Goal: Transaction & Acquisition: Book appointment/travel/reservation

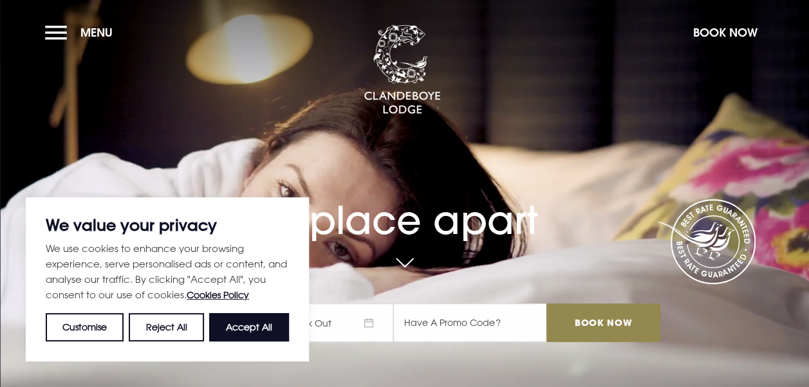
click at [248, 331] on button "Accept All" at bounding box center [249, 327] width 80 height 28
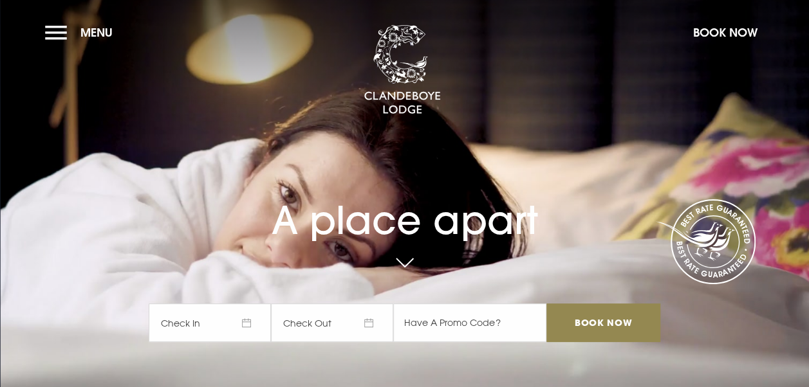
checkbox input "true"
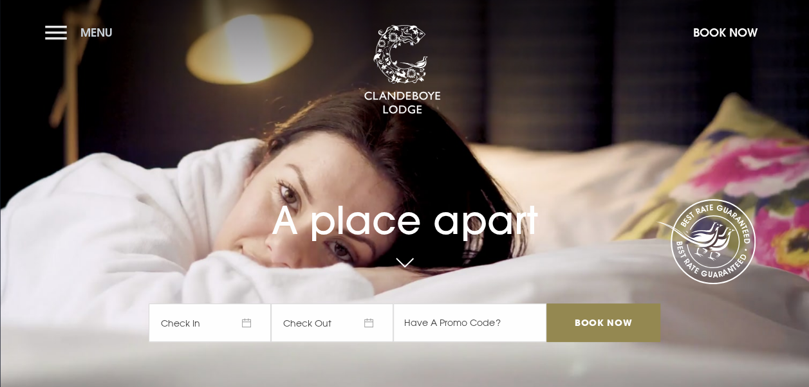
click at [49, 29] on button "Menu" at bounding box center [82, 33] width 74 height 28
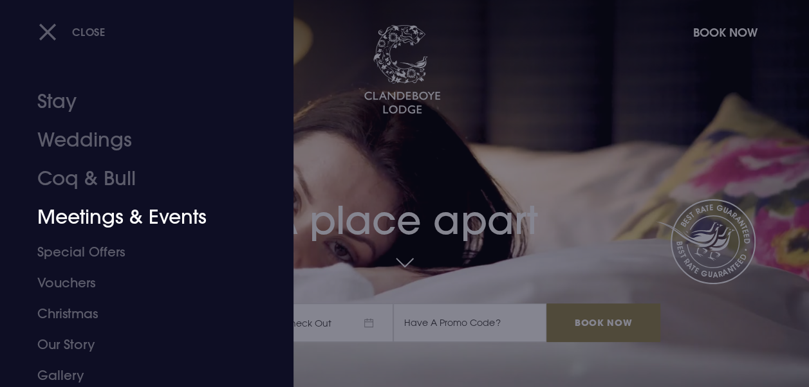
scroll to position [64, 0]
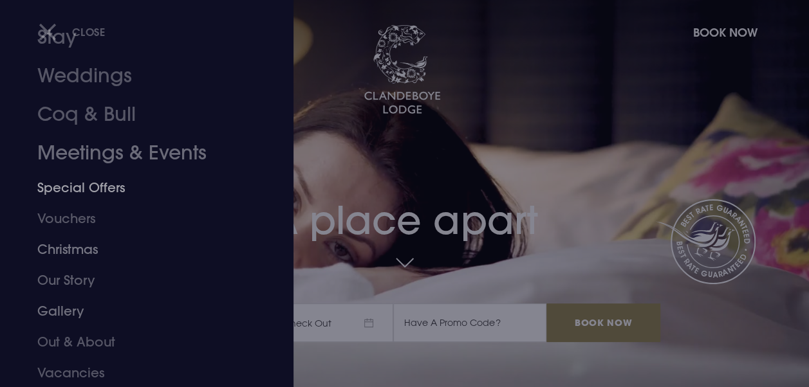
click at [88, 248] on link "Christmas" at bounding box center [137, 249] width 201 height 31
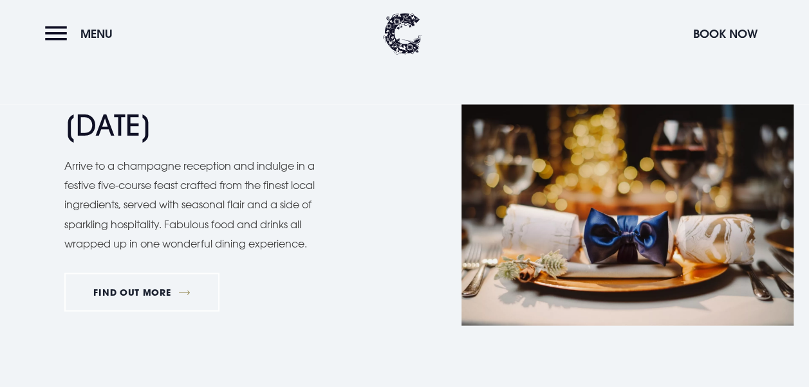
scroll to position [1168, 0]
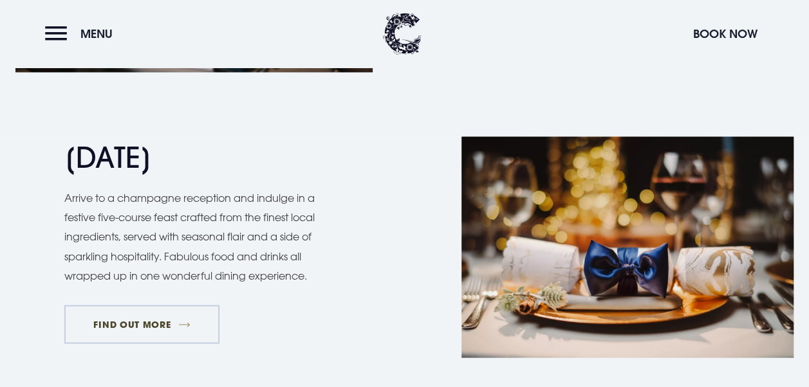
click at [154, 319] on link "FIND OUT MORE" at bounding box center [141, 324] width 155 height 39
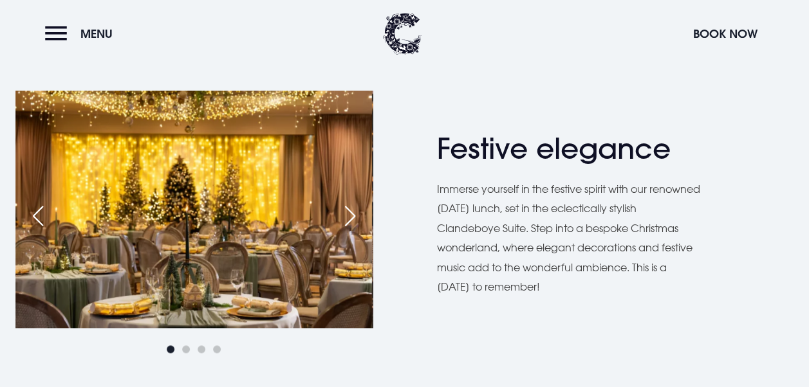
scroll to position [659, 0]
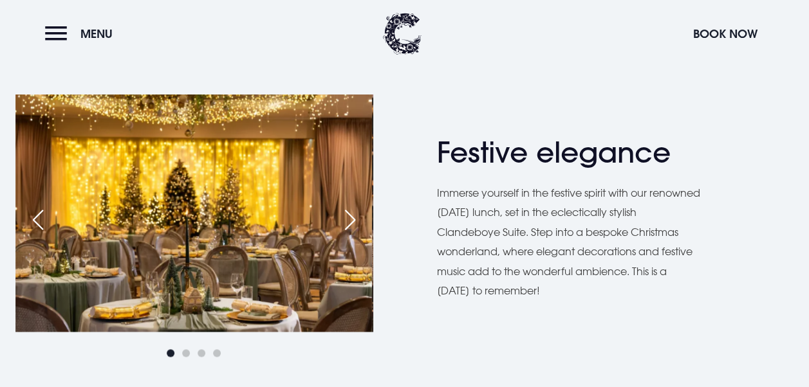
click at [352, 217] on div "Next slide" at bounding box center [350, 220] width 32 height 28
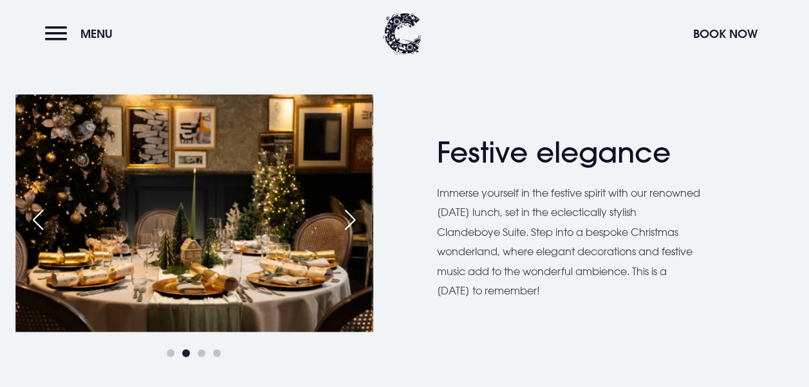
click at [351, 219] on div "Next slide" at bounding box center [350, 220] width 32 height 28
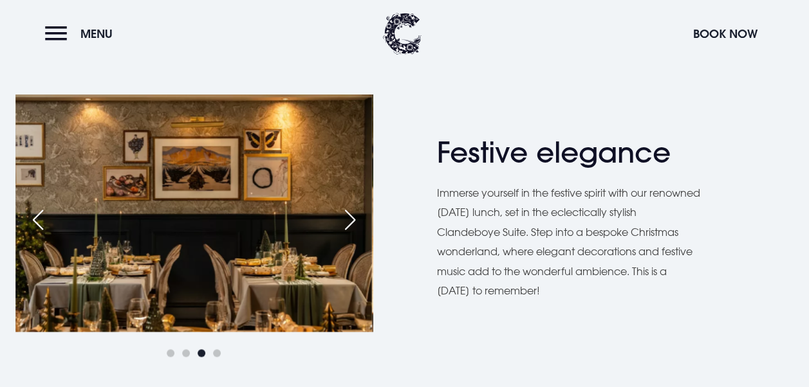
click at [351, 219] on div "Next slide" at bounding box center [350, 220] width 32 height 28
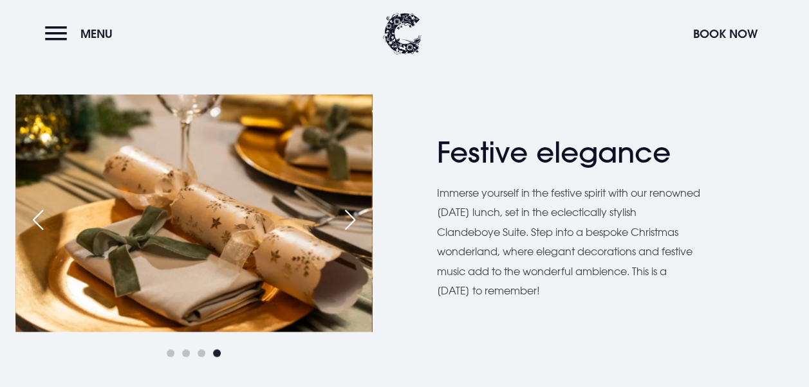
click at [351, 219] on div "Next slide" at bounding box center [350, 220] width 32 height 28
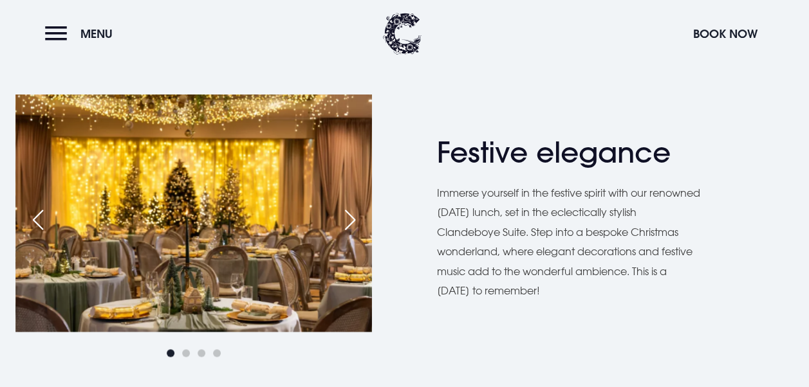
click at [347, 218] on div "Next slide" at bounding box center [350, 220] width 32 height 28
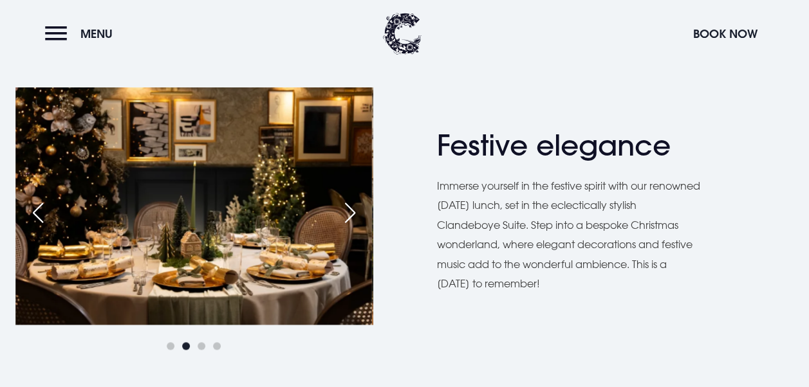
scroll to position [655, 0]
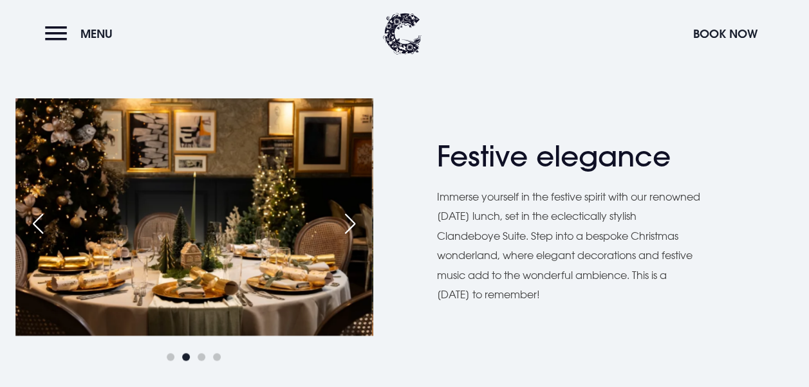
click at [351, 225] on div "Next slide" at bounding box center [350, 224] width 32 height 28
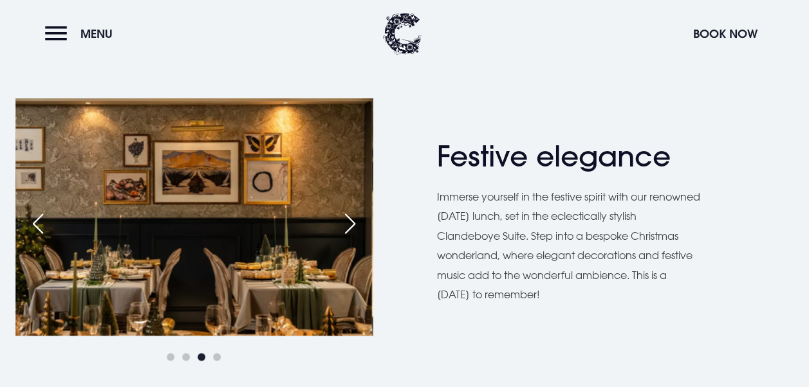
click at [351, 225] on div "Next slide" at bounding box center [350, 224] width 32 height 28
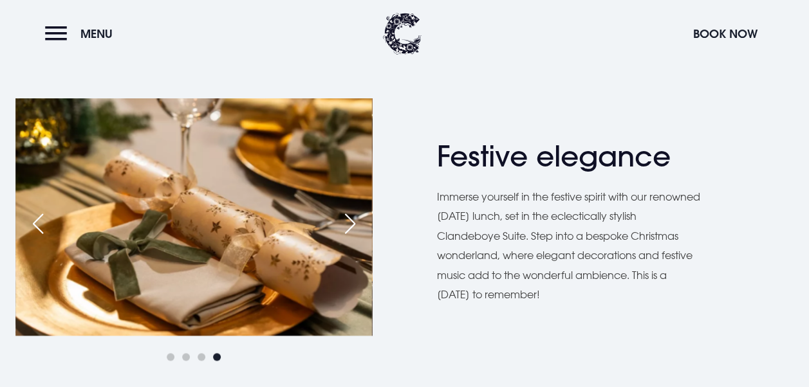
click at [351, 225] on div "Next slide" at bounding box center [350, 224] width 32 height 28
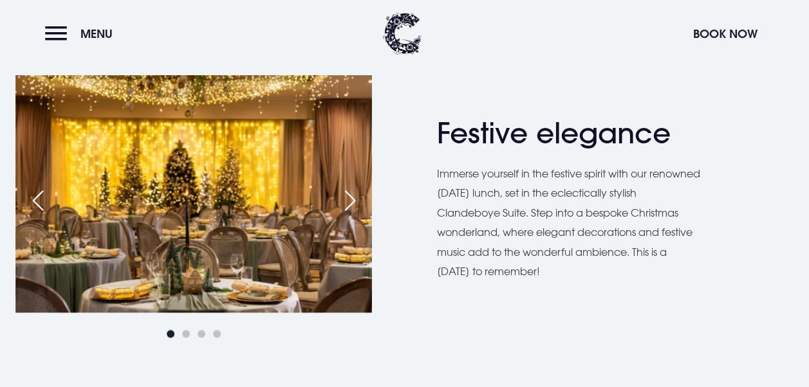
scroll to position [662, 0]
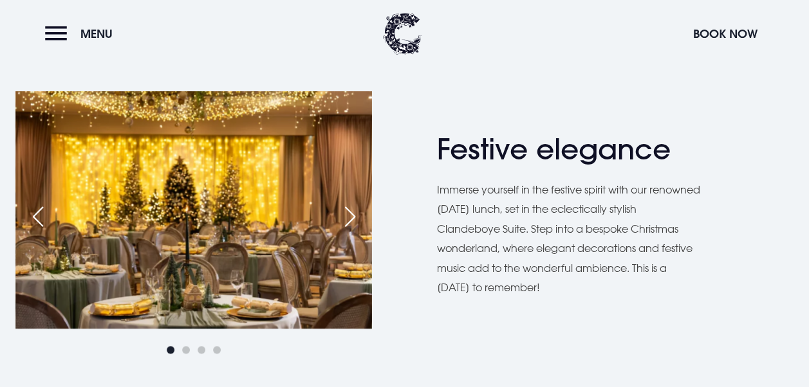
click at [351, 211] on div "Next slide" at bounding box center [350, 217] width 32 height 28
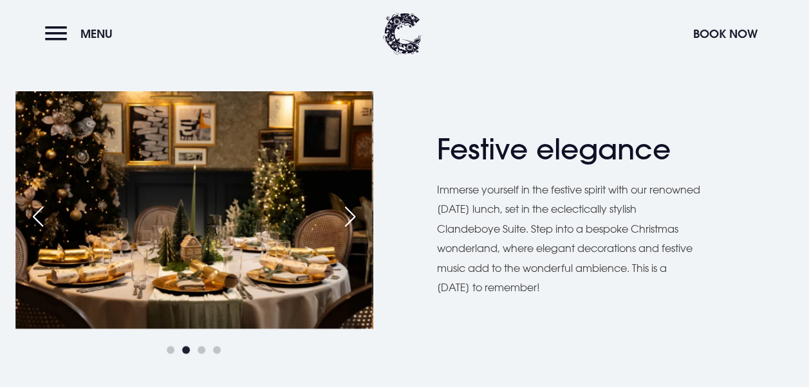
click at [351, 210] on div "Next slide" at bounding box center [350, 217] width 32 height 28
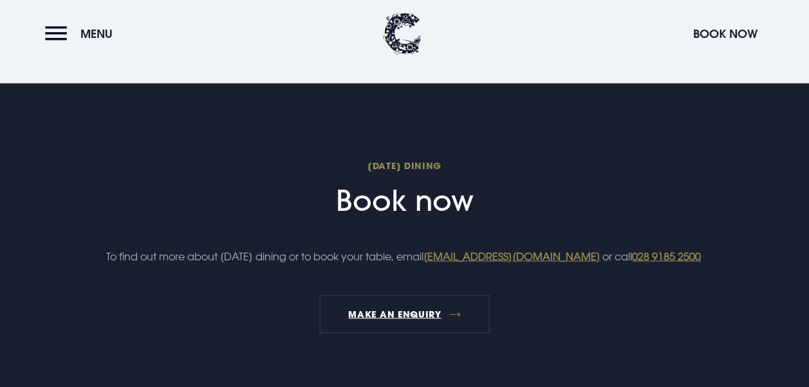
scroll to position [1351, 0]
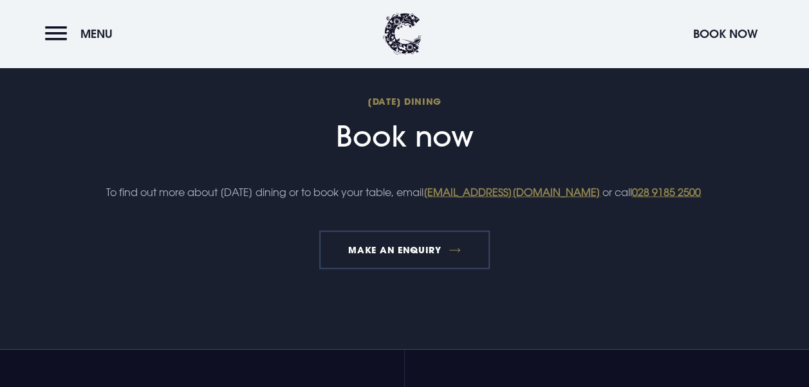
click at [432, 265] on link "MAKE AN ENQUIRY" at bounding box center [404, 250] width 171 height 39
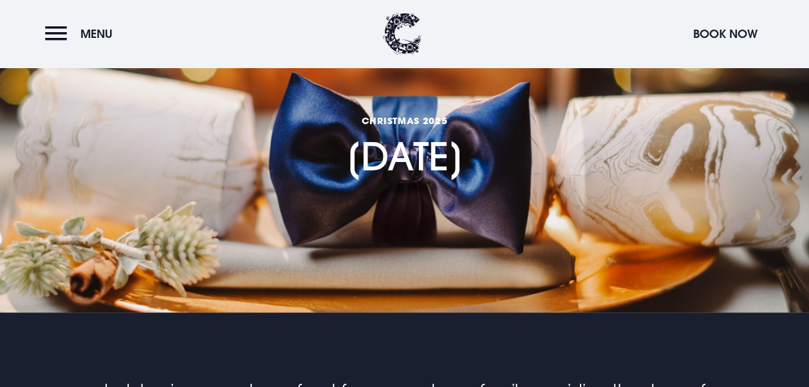
scroll to position [0, 0]
